Goal: Task Accomplishment & Management: Complete application form

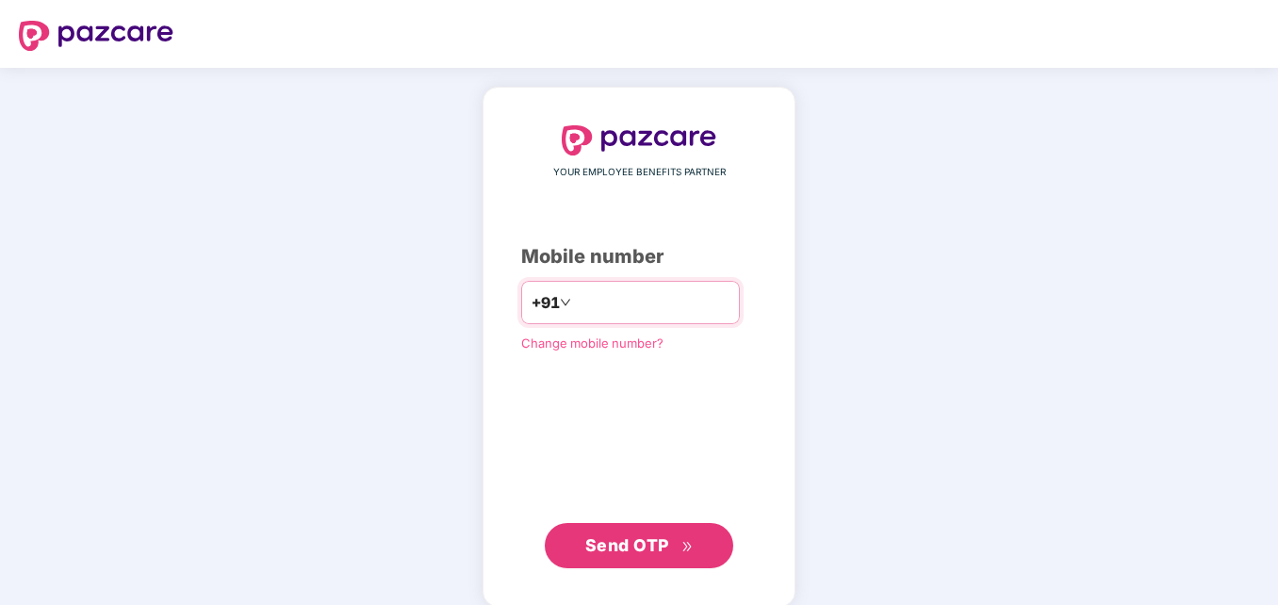
click at [587, 312] on input "number" at bounding box center [652, 302] width 155 height 30
type input "**********"
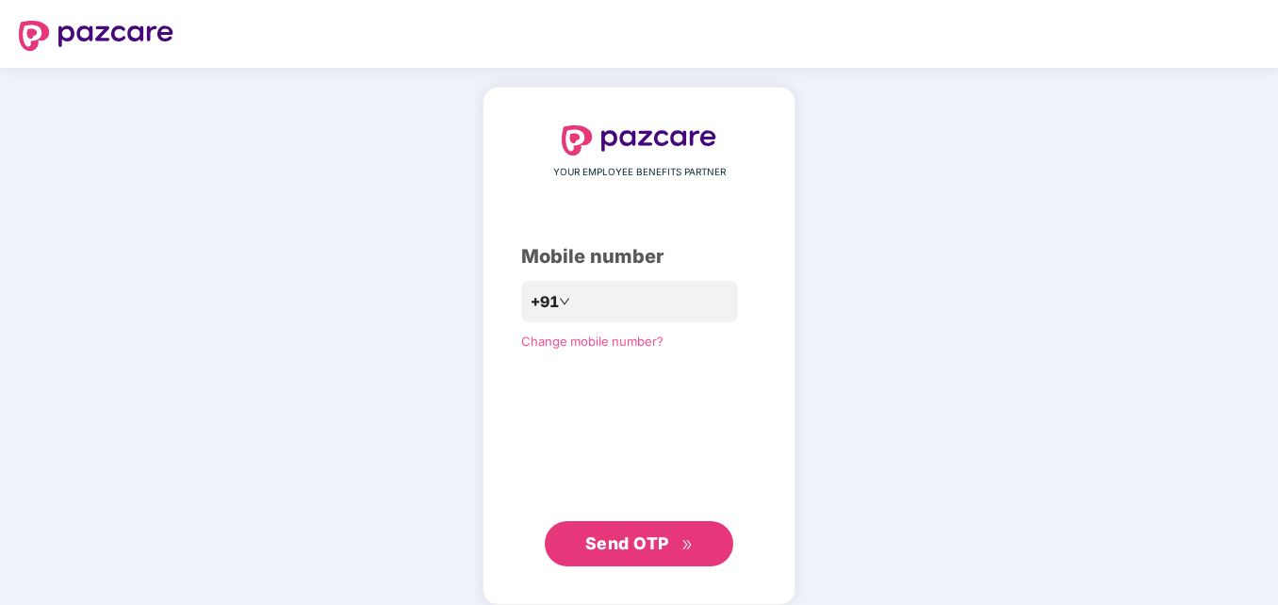
click at [630, 549] on span "Send OTP" at bounding box center [627, 543] width 84 height 20
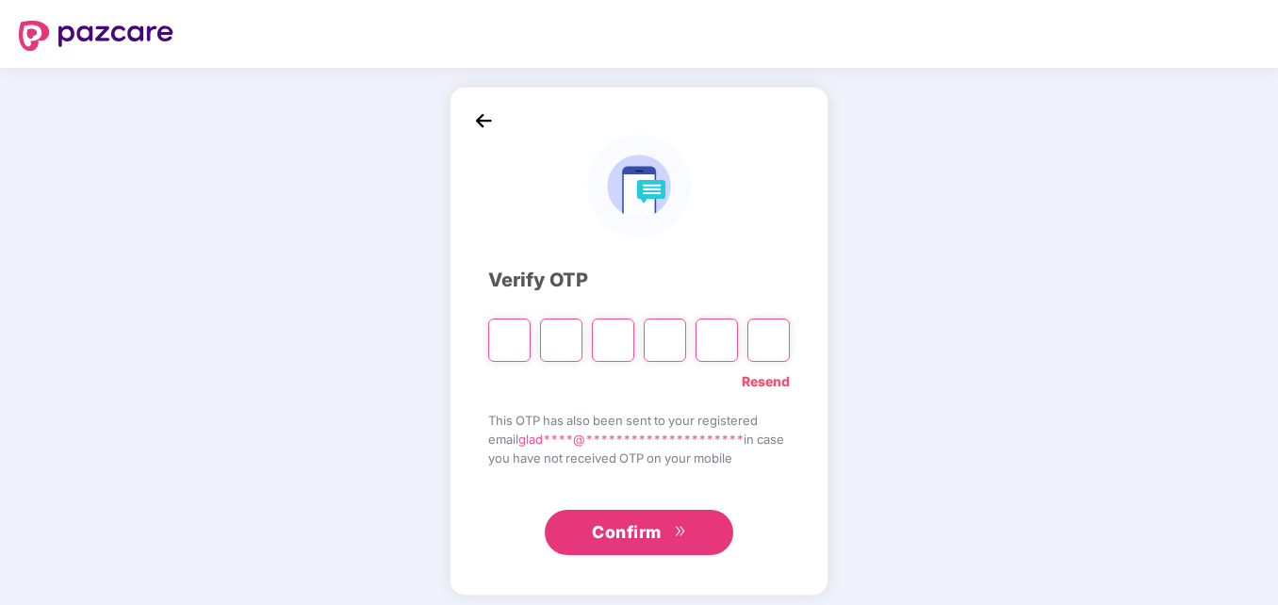
type input "*"
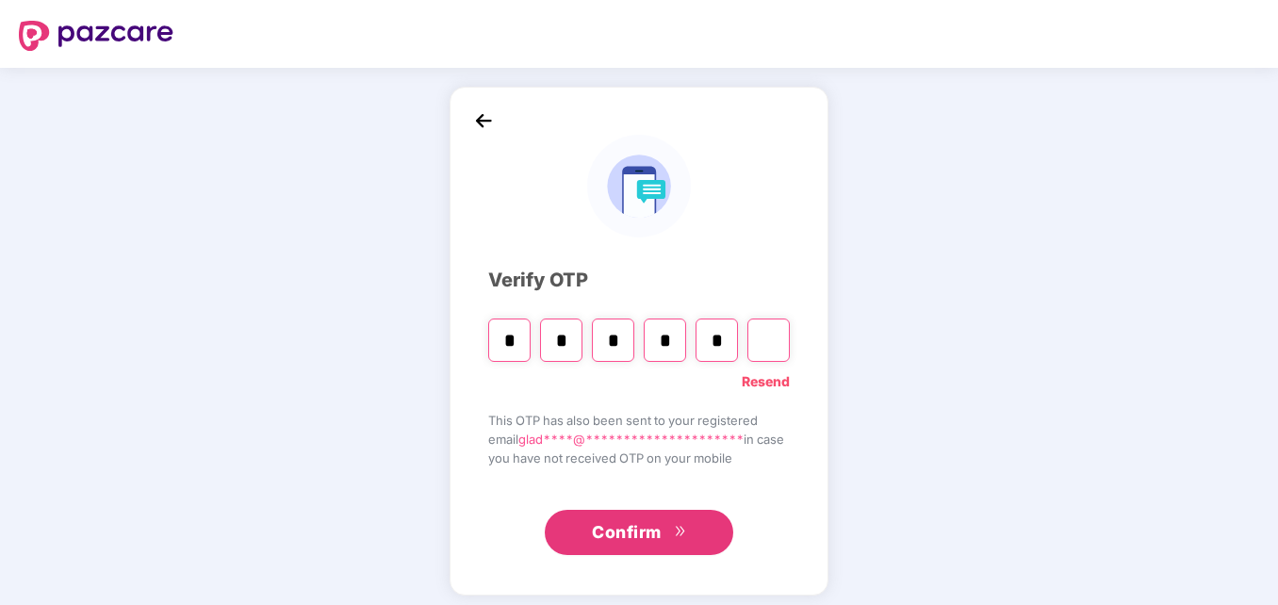
type input "*"
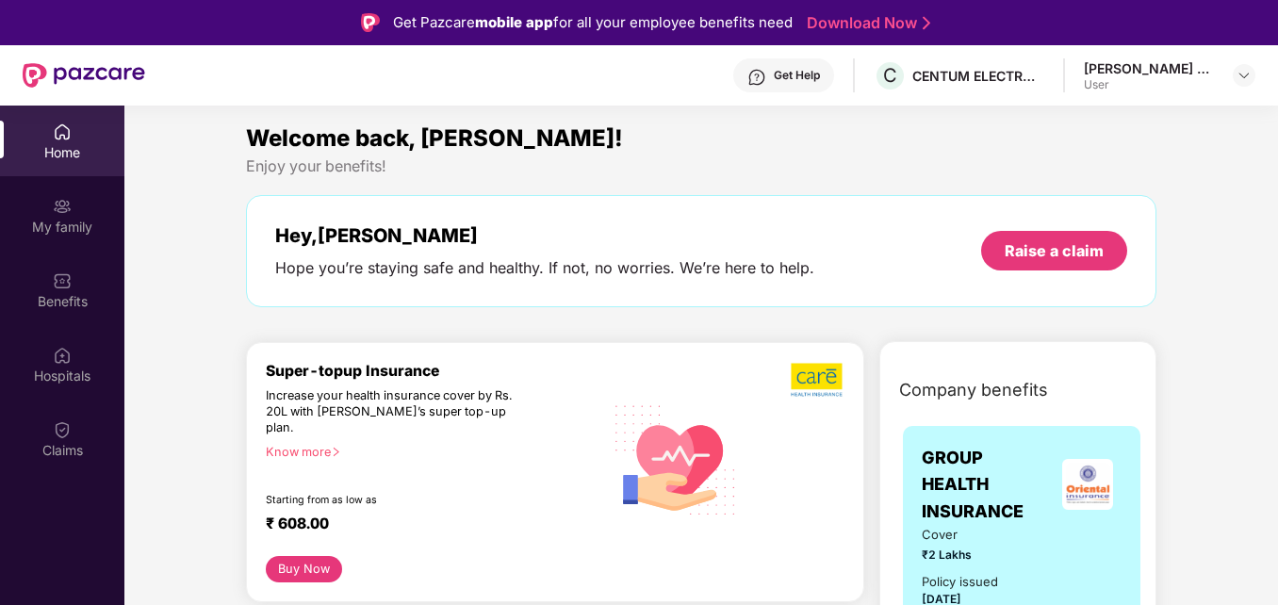
drag, startPoint x: 945, startPoint y: 483, endPoint x: 958, endPoint y: 198, distance: 284.9
click at [1225, 70] on div "[PERSON_NAME] Malar R User" at bounding box center [1170, 75] width 172 height 33
click at [1236, 74] on div at bounding box center [1244, 75] width 23 height 23
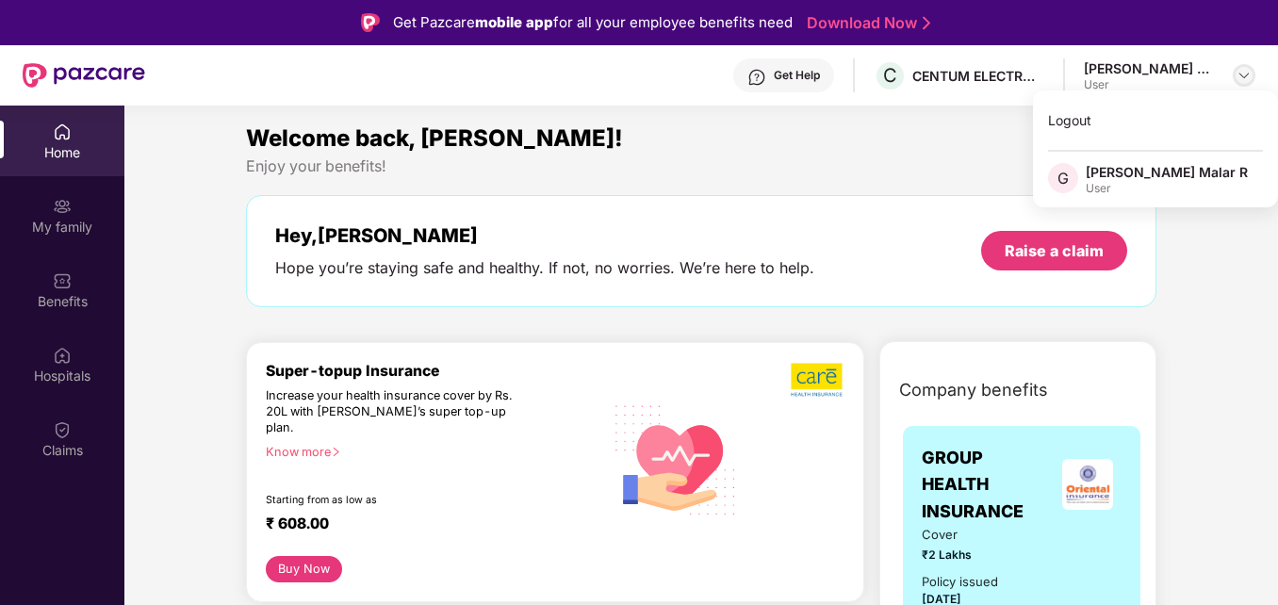
click at [1236, 74] on div at bounding box center [1244, 75] width 23 height 23
